Goal: Task Accomplishment & Management: Complete application form

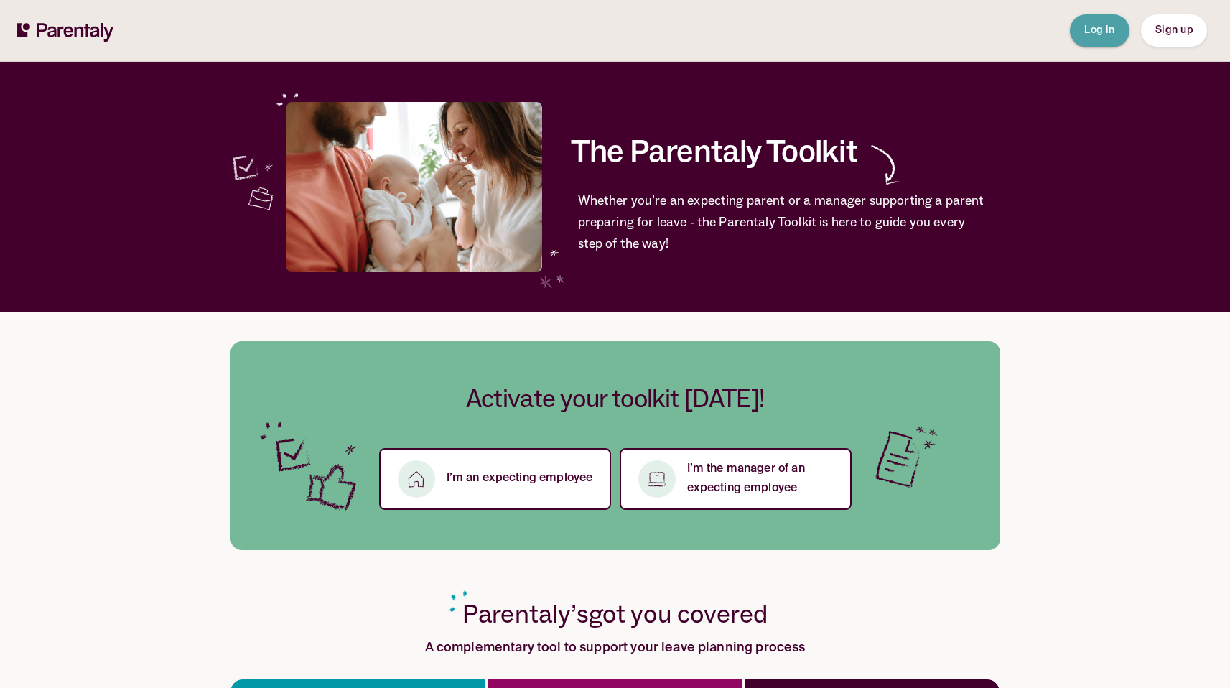
click at [1087, 34] on span "Log in" at bounding box center [1099, 30] width 31 height 10
click at [1099, 25] on span "Log in" at bounding box center [1099, 30] width 31 height 10
